Goal: Register for event/course

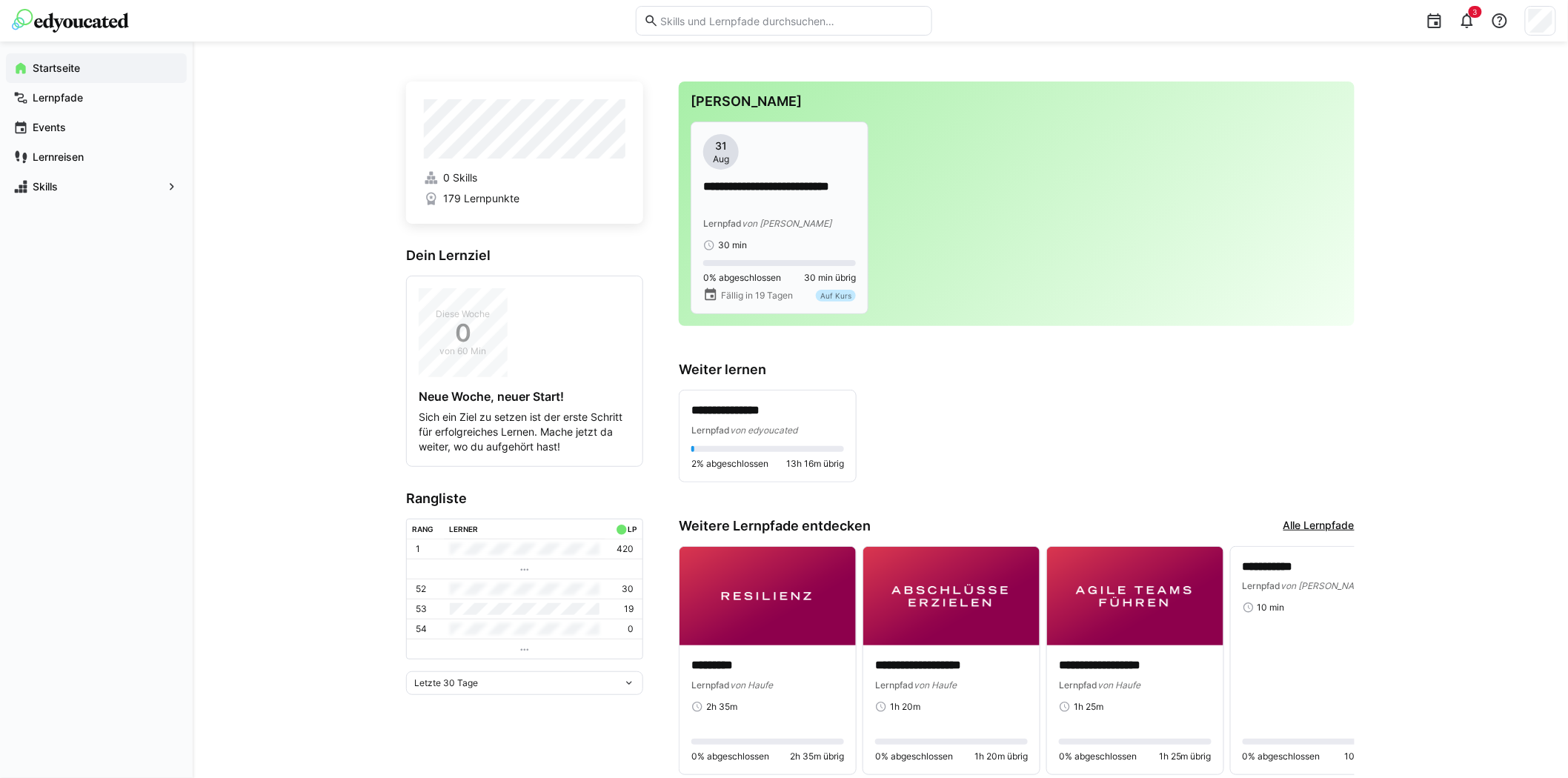
click at [805, 163] on app-date-bubble "[DATE]" at bounding box center [780, 152] width 153 height 36
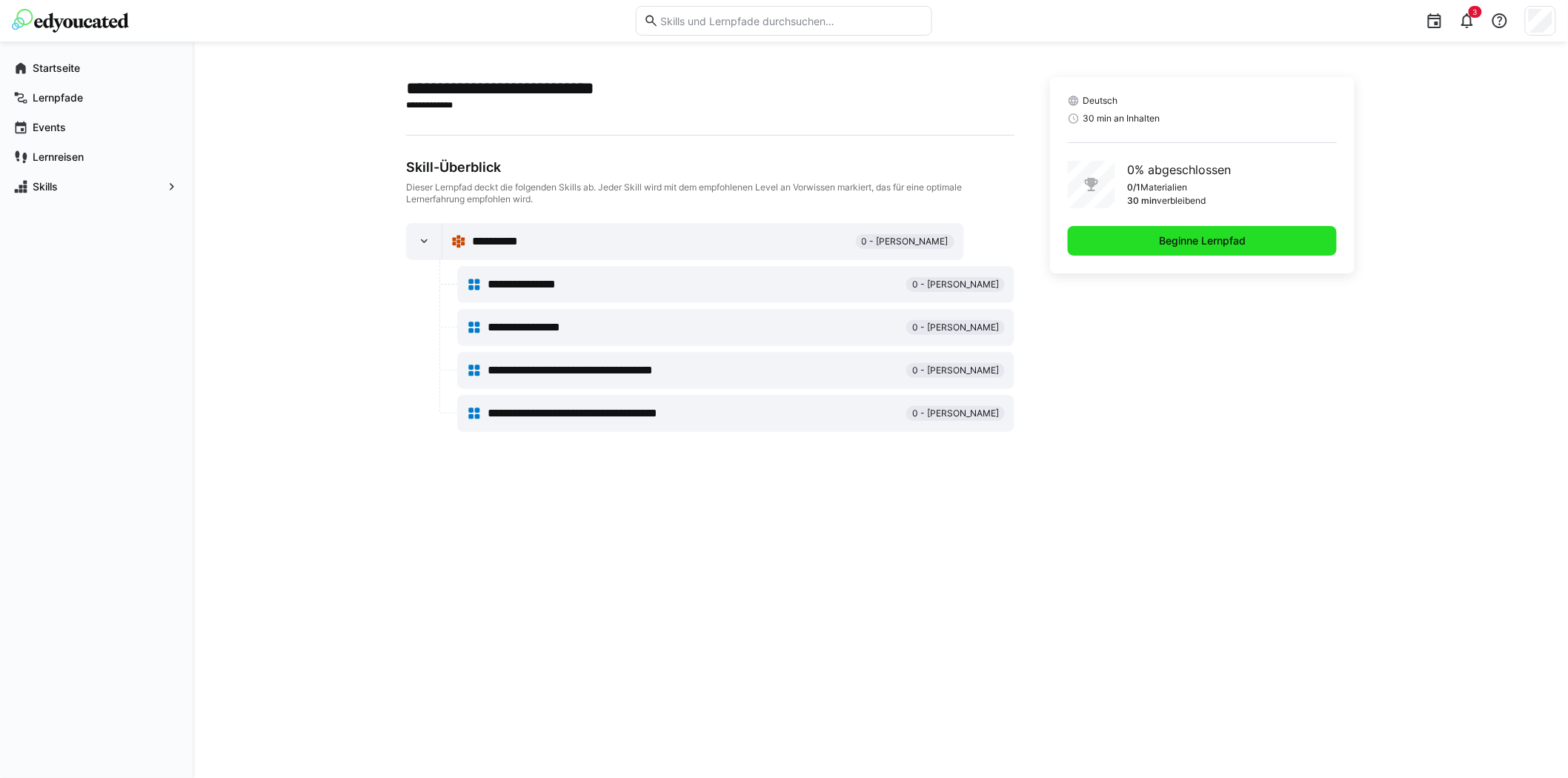
click at [1225, 245] on span "Beginne Lernpfad" at bounding box center [1202, 241] width 91 height 15
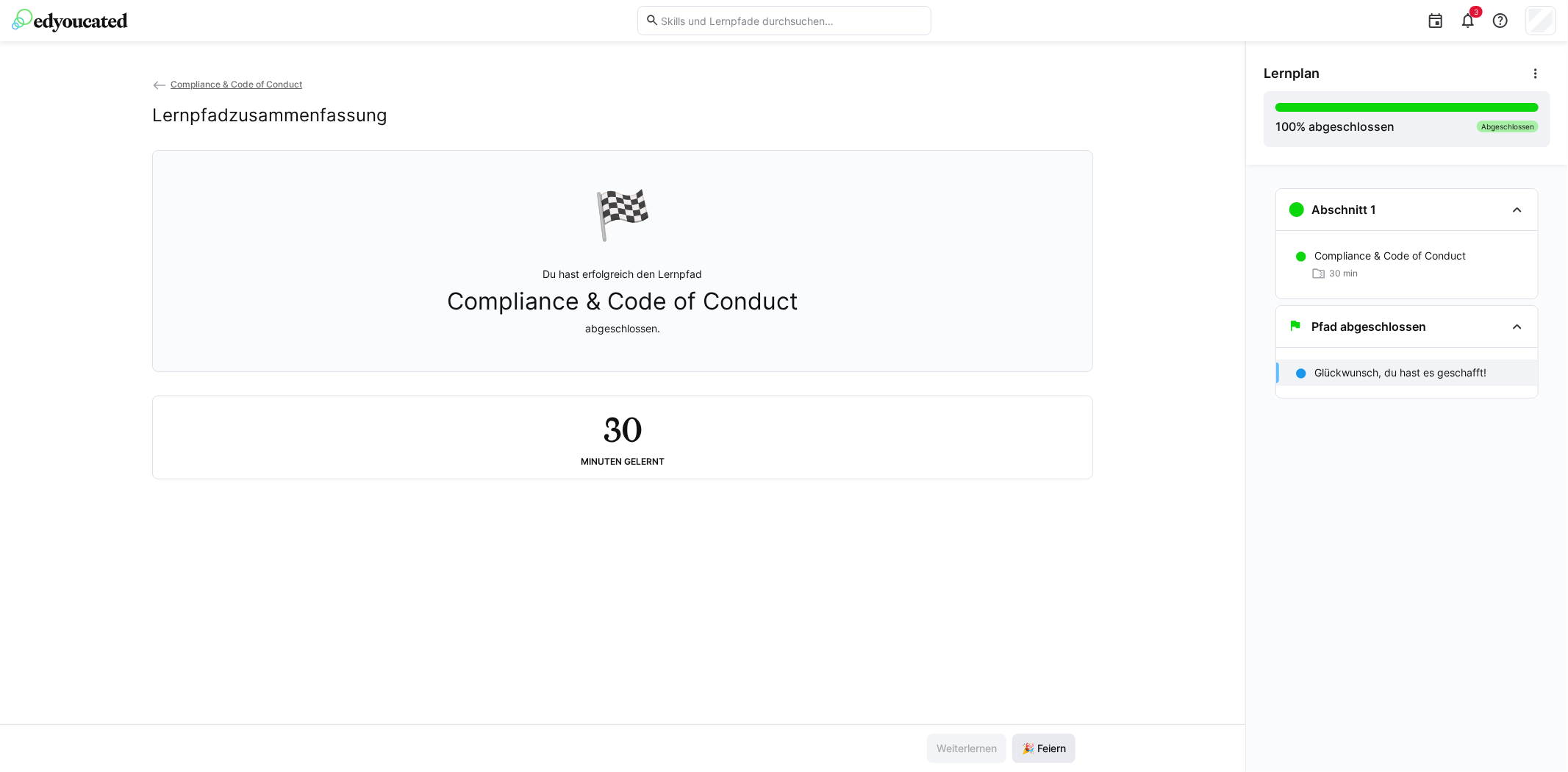
click at [1048, 750] on span "🎉 Feiern" at bounding box center [1043, 748] width 48 height 15
click at [335, 113] on h2 "Lernpfadzusammenfassung" at bounding box center [270, 116] width 235 height 22
drag, startPoint x: 710, startPoint y: 300, endPoint x: 726, endPoint y: 309, distance: 18.4
click at [720, 304] on span "Compliance & Code of Conduct" at bounding box center [622, 301] width 351 height 28
click at [279, 79] on span "Compliance & Code of Conduct" at bounding box center [236, 84] width 131 height 11
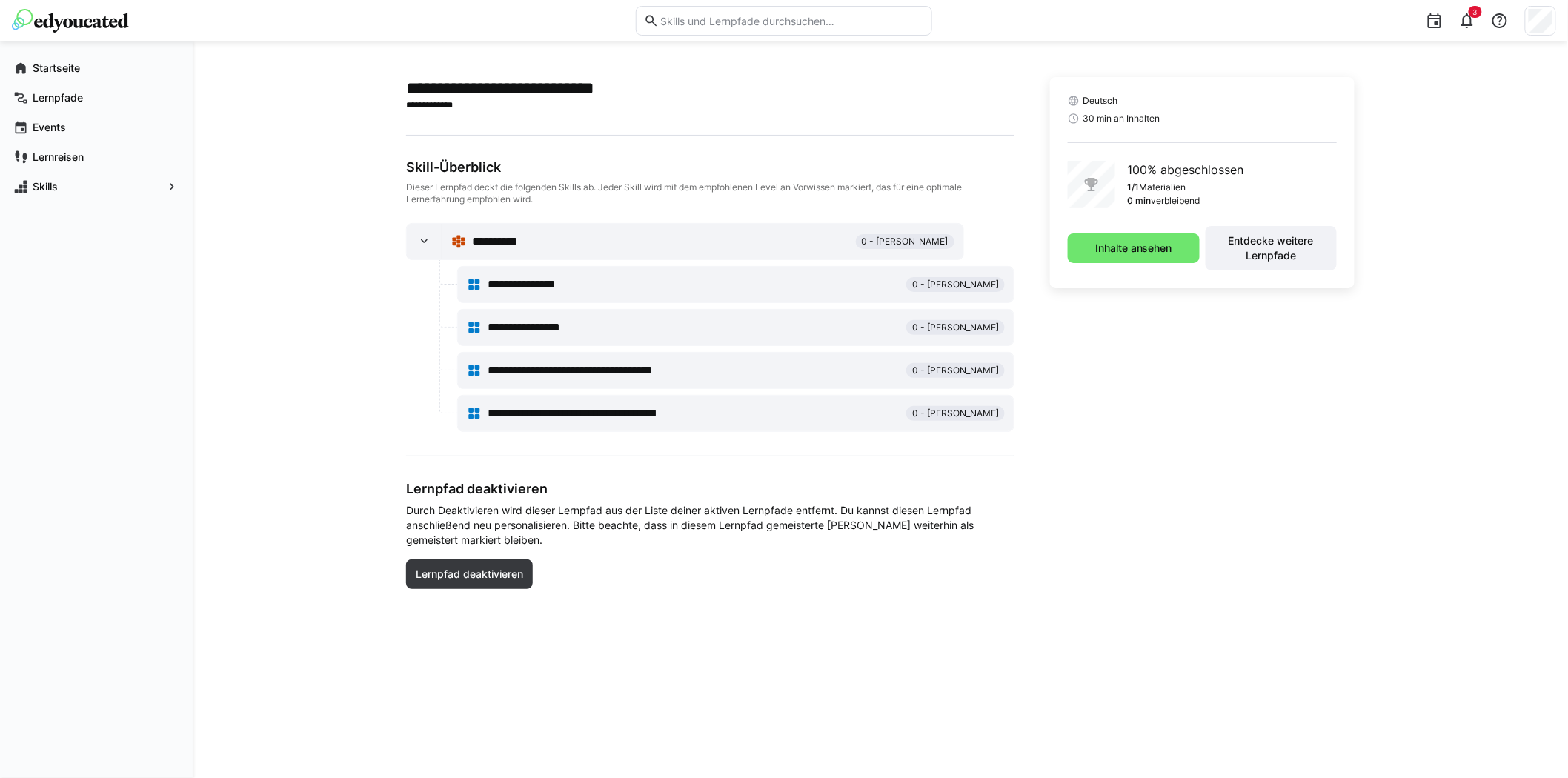
click at [65, 20] on img at bounding box center [70, 21] width 117 height 24
